Goal: Task Accomplishment & Management: Use online tool/utility

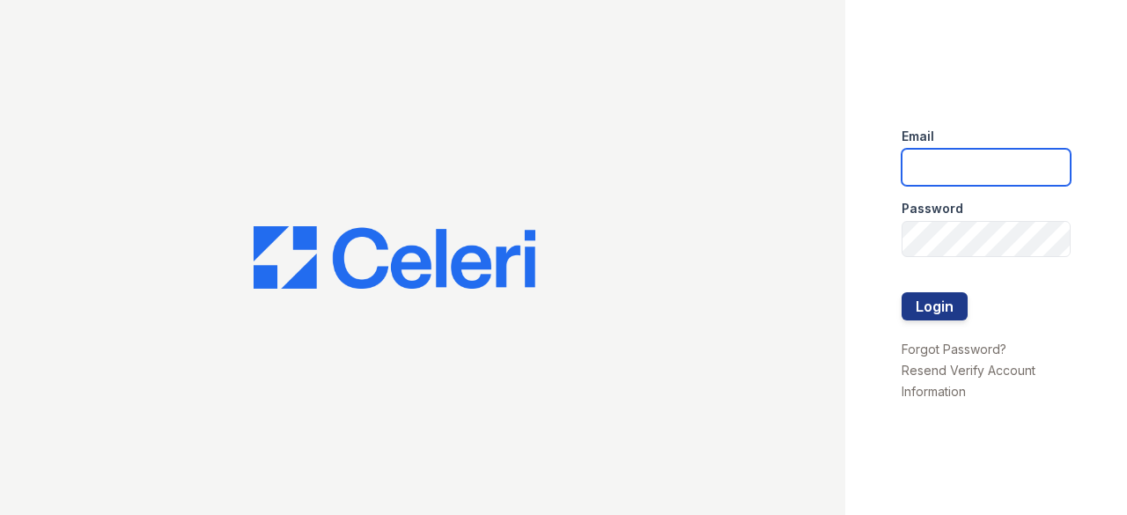
type input "[DOMAIN_NAME][EMAIL_ADDRESS][DOMAIN_NAME]"
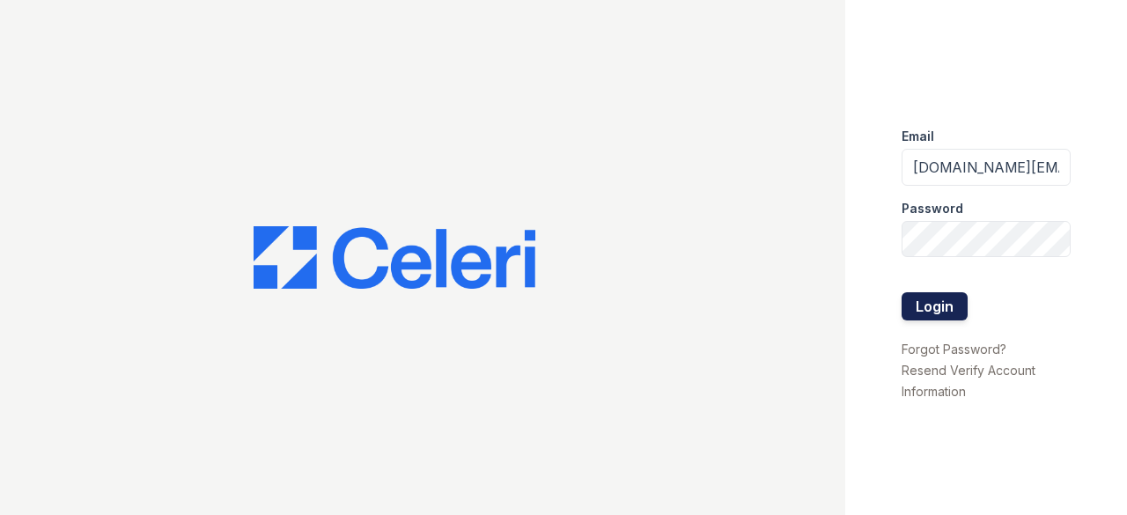
click at [927, 304] on button "Login" at bounding box center [935, 306] width 66 height 28
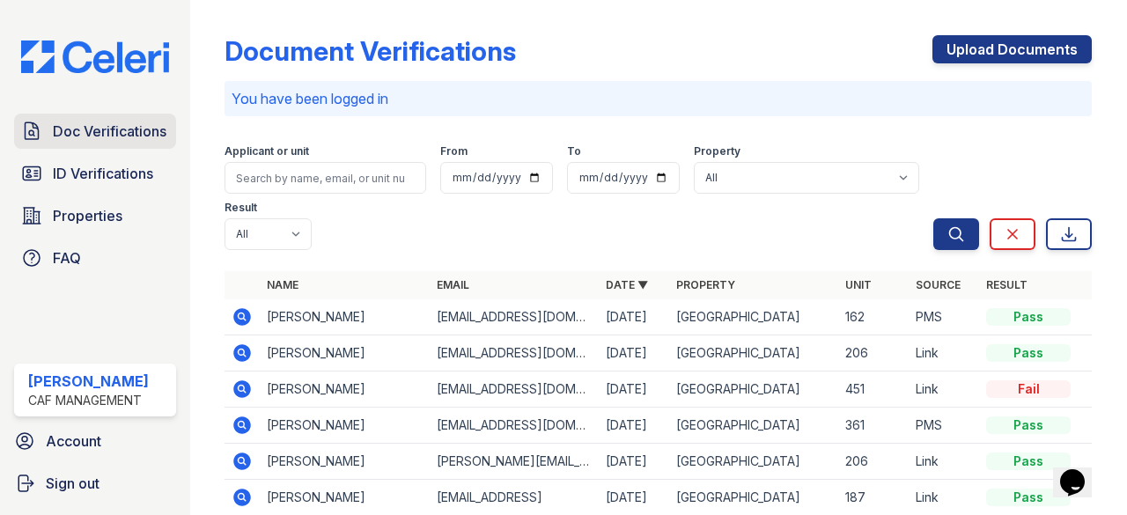
click at [92, 138] on span "Doc Verifications" at bounding box center [110, 131] width 114 height 21
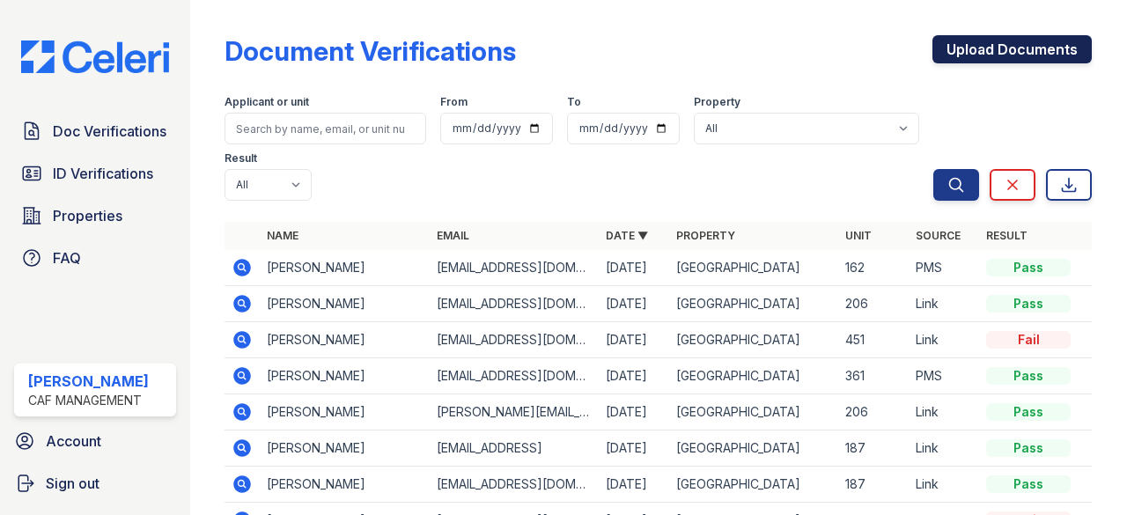
click at [1029, 45] on link "Upload Documents" at bounding box center [1012, 49] width 159 height 28
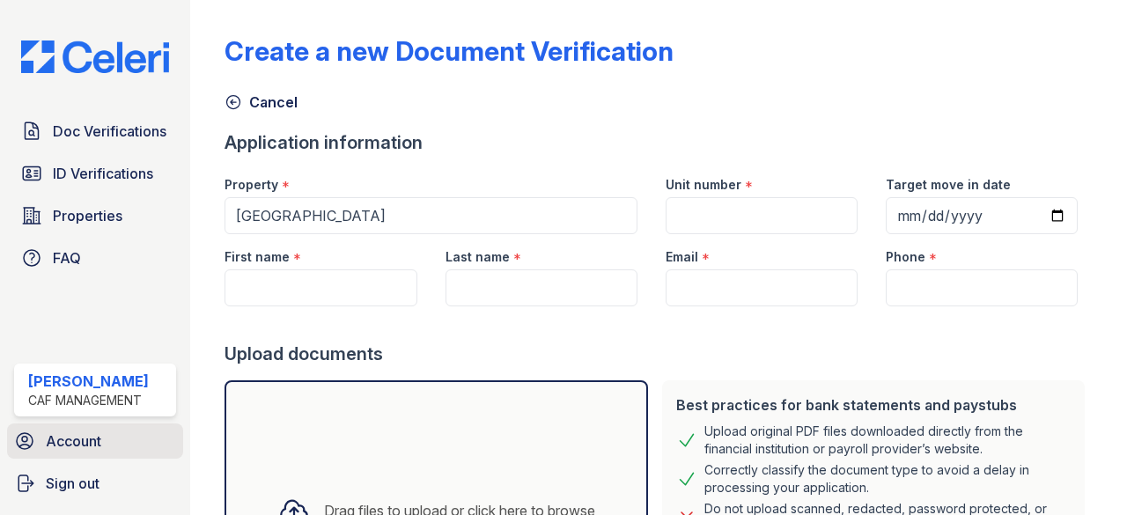
click at [70, 438] on span "Account" at bounding box center [73, 441] width 55 height 21
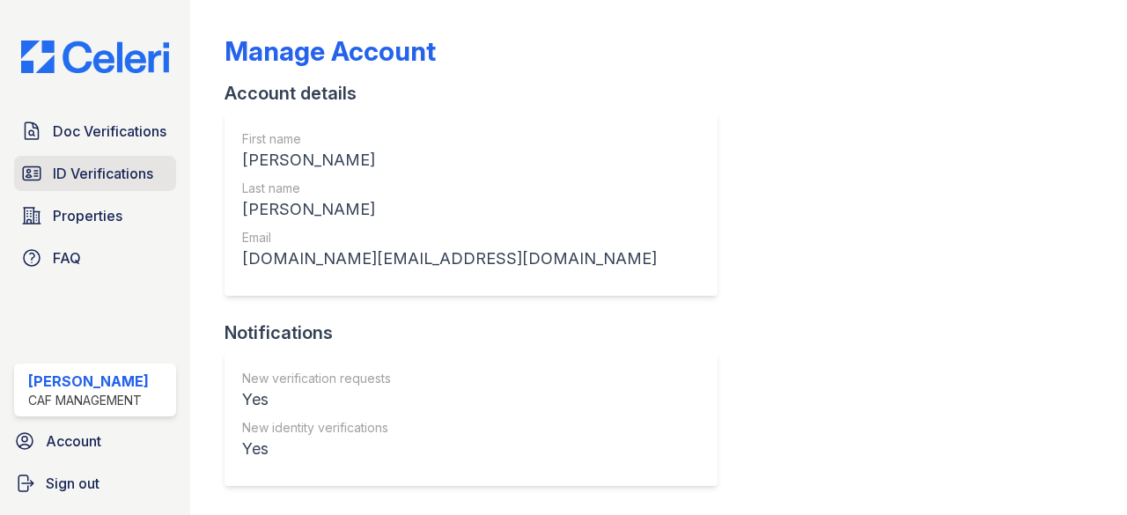
click at [90, 169] on span "ID Verifications" at bounding box center [103, 173] width 100 height 21
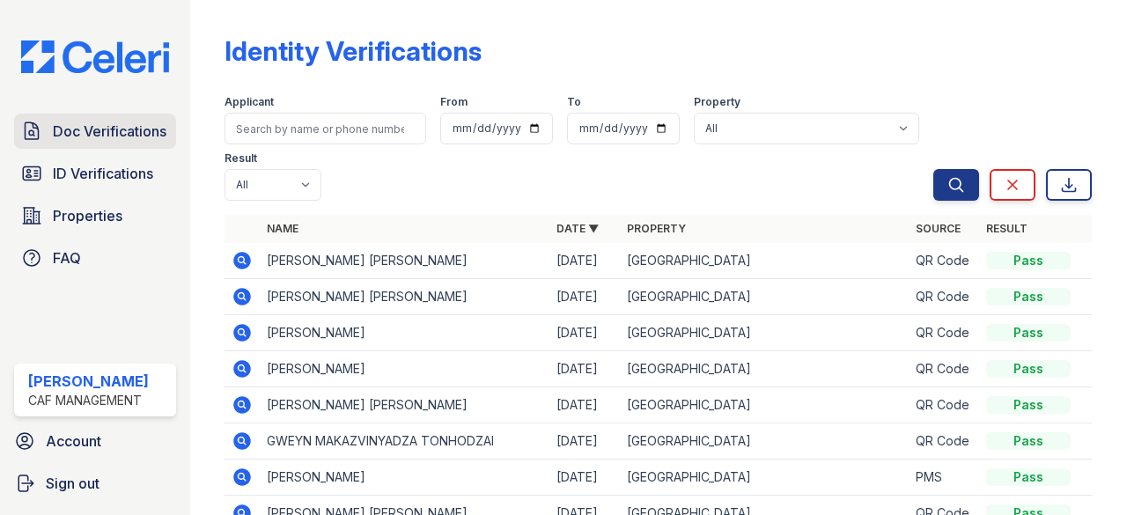
click at [33, 124] on icon at bounding box center [31, 131] width 21 height 21
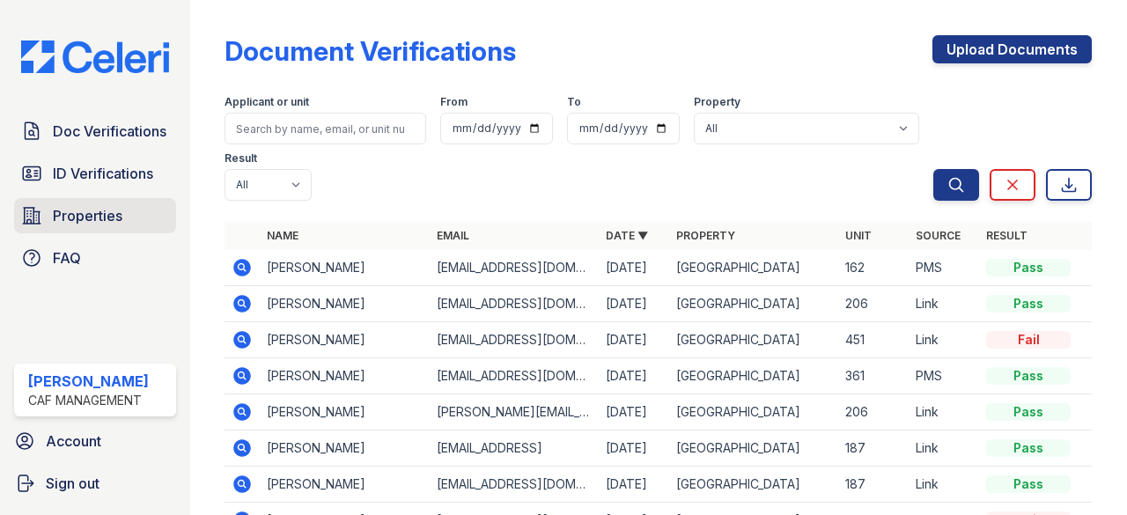
click at [104, 219] on span "Properties" at bounding box center [88, 215] width 70 height 21
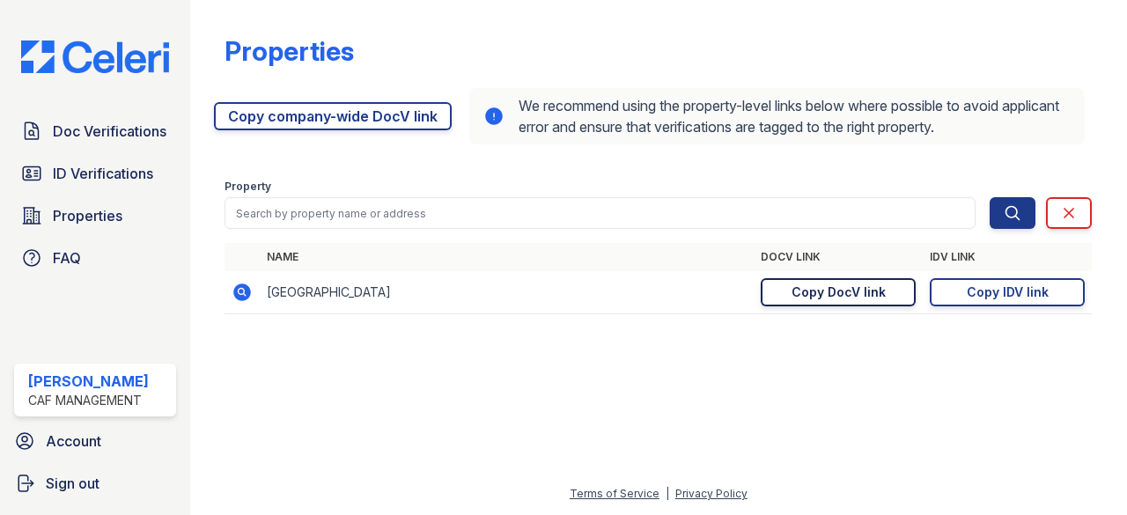
click at [850, 292] on div "Copy DocV link" at bounding box center [839, 293] width 94 height 18
